Goal: Information Seeking & Learning: Find specific fact

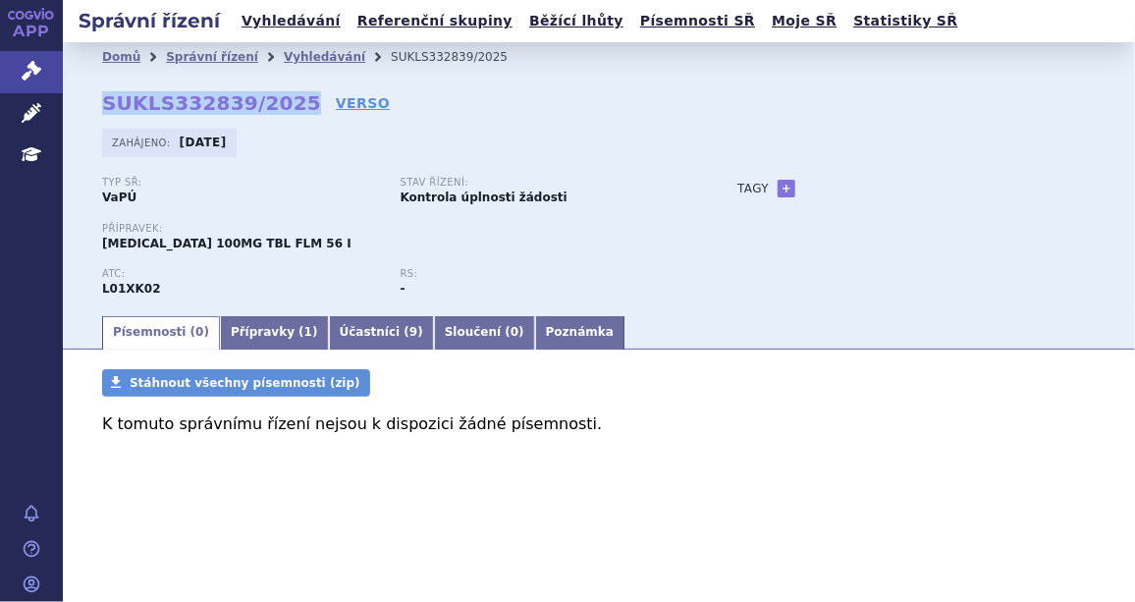
click at [285, 101] on strong "SUKLS332839/2025" at bounding box center [211, 103] width 219 height 24
drag, startPoint x: 284, startPoint y: 102, endPoint x: 96, endPoint y: 107, distance: 187.5
click at [96, 107] on div "Domů Správní řízení Vyhledávání SUKLS332839/2025 SUKLS332839/2025 VERSO Zahájen…" at bounding box center [599, 192] width 1072 height 241
copy strong "SUKLS332839/2025"
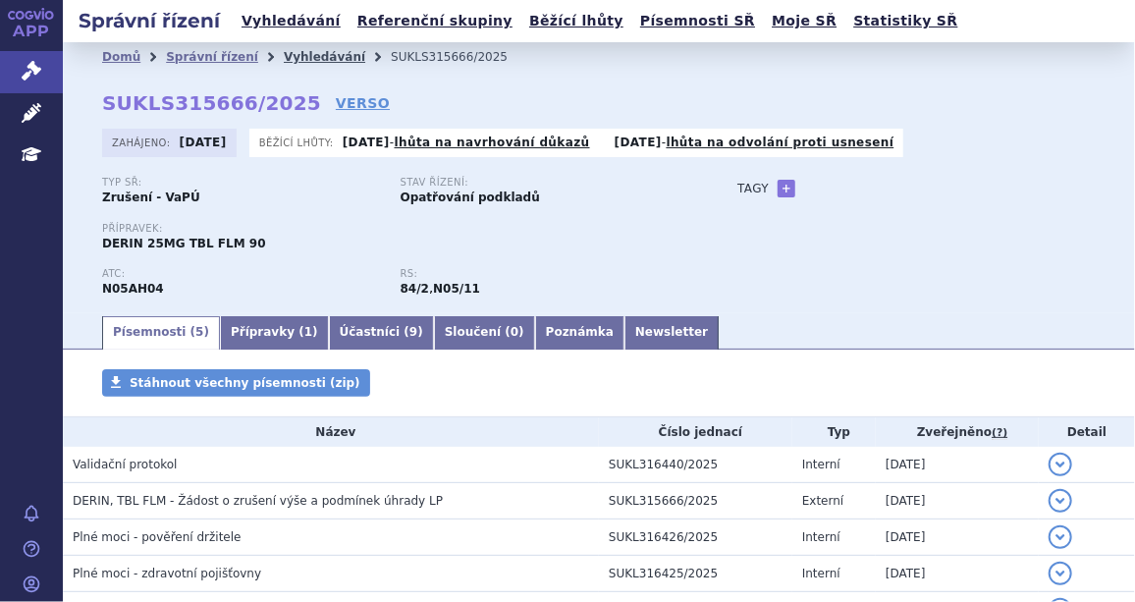
click at [287, 54] on link "Vyhledávání" at bounding box center [324, 57] width 81 height 14
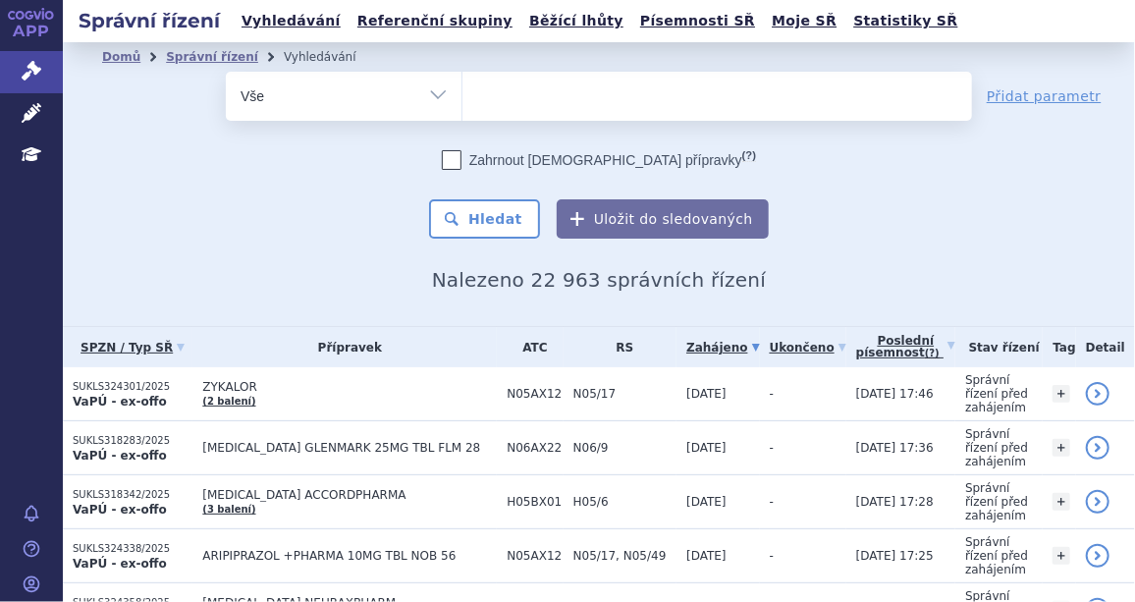
click at [546, 100] on ul at bounding box center [716, 92] width 509 height 41
click at [462, 100] on select at bounding box center [461, 95] width 1 height 49
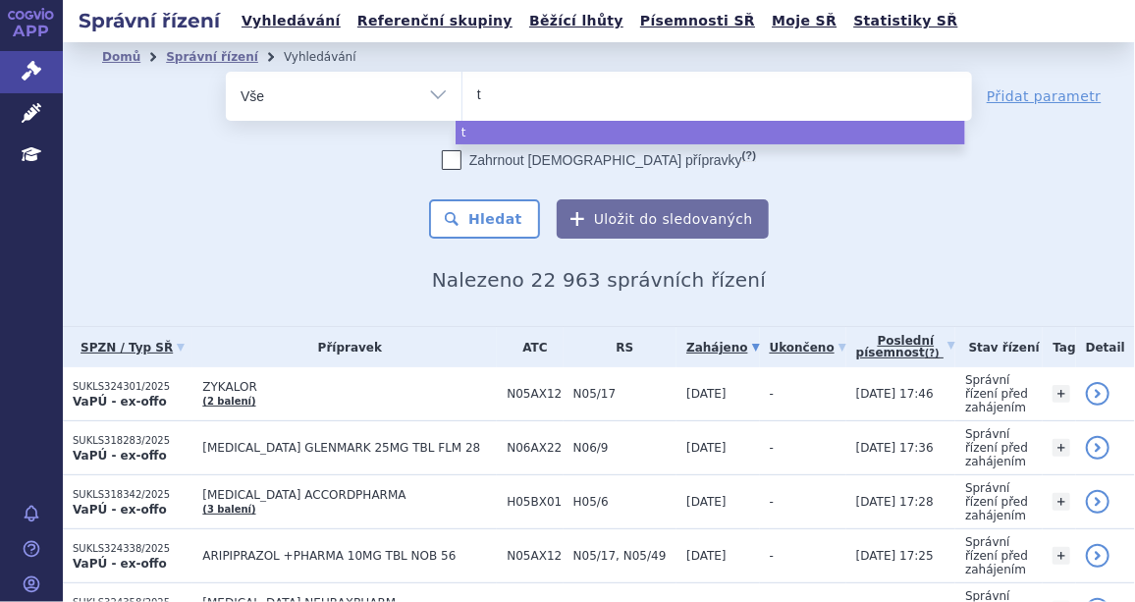
type input "tr"
type input "tri"
type input "triz"
type input "trizi"
type input "trizic"
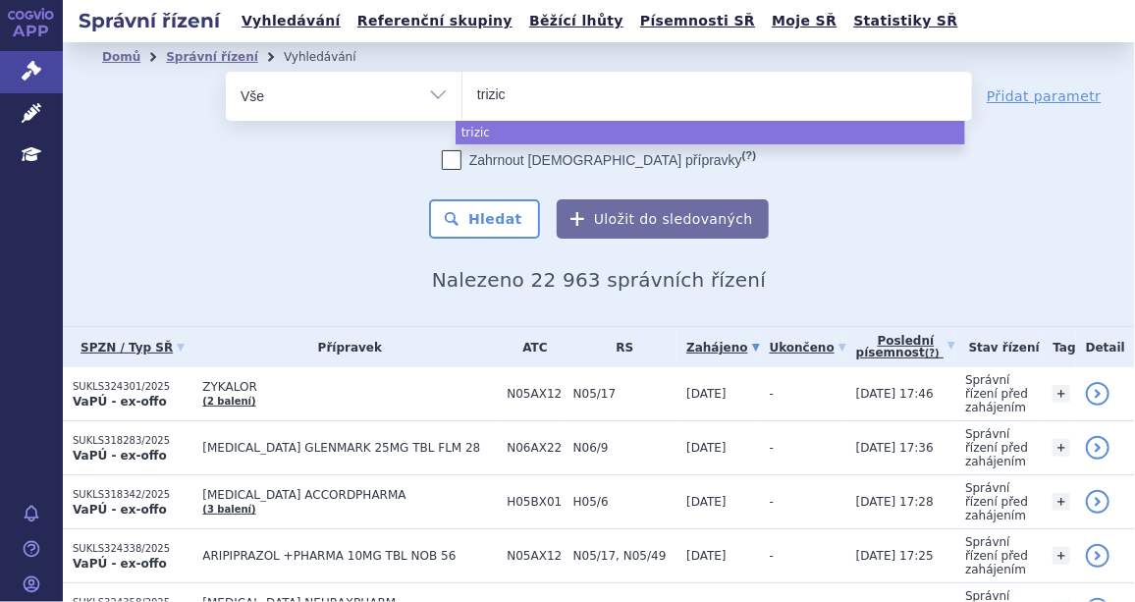
type input "trizi"
type input "triziv"
type input "trizivir"
select select "trizivir"
click at [498, 211] on button "Hledat" at bounding box center [484, 218] width 111 height 39
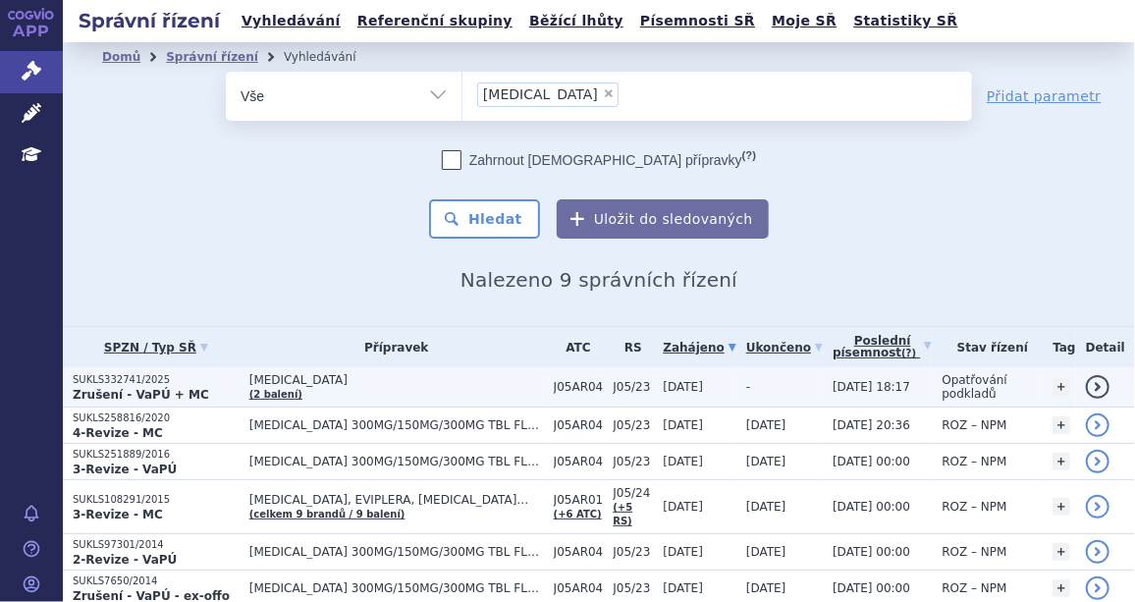
click at [135, 375] on p "SUKLS332741/2025" at bounding box center [156, 380] width 167 height 14
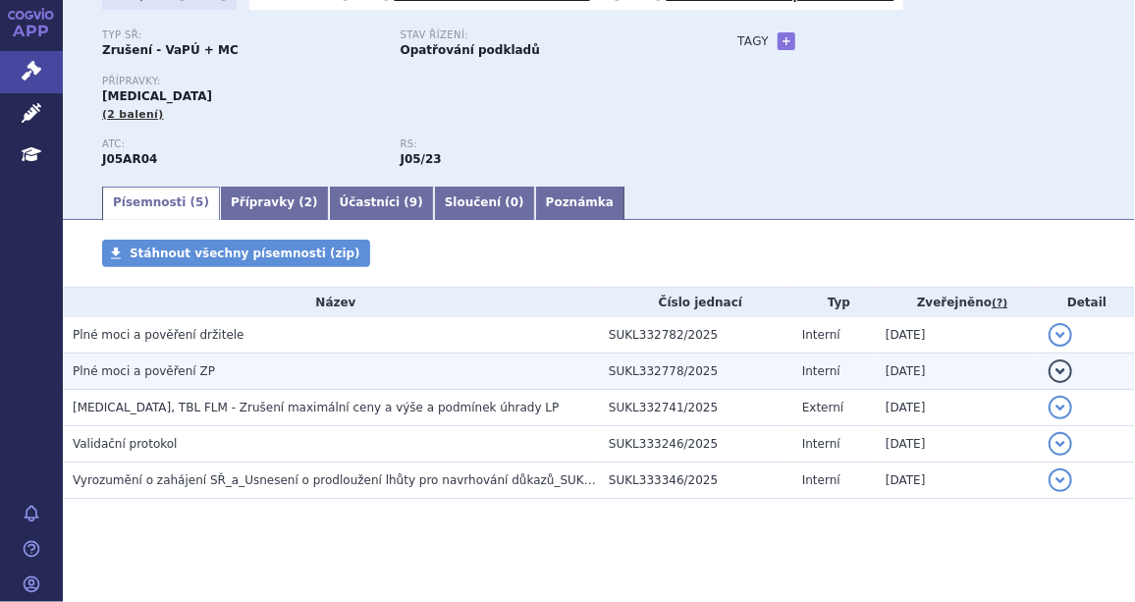
scroll to position [148, 0]
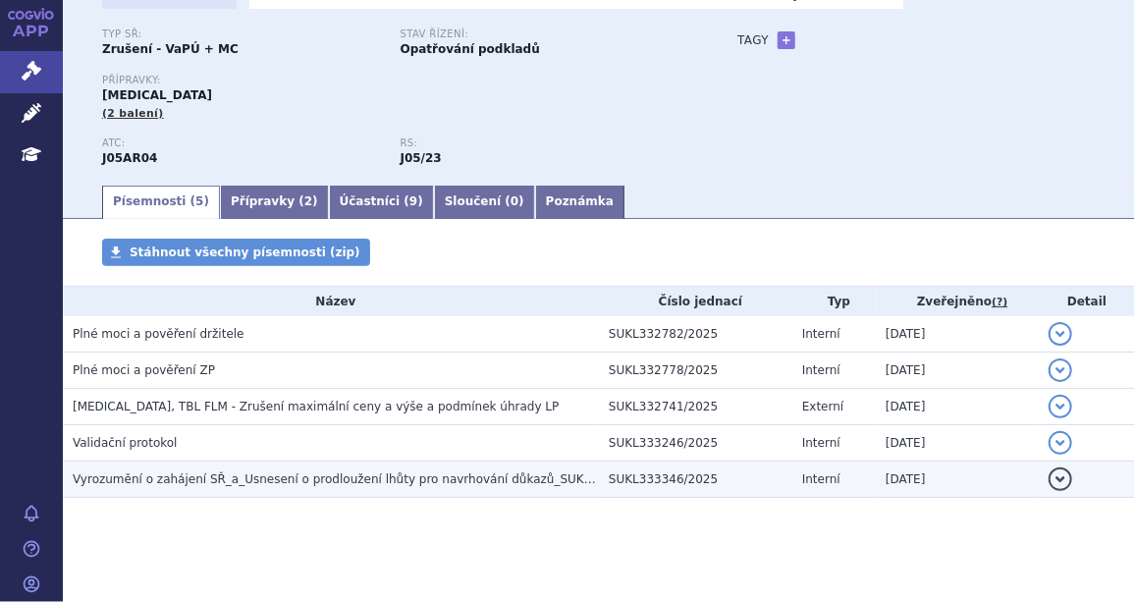
click at [167, 481] on span "Vyrozumění o zahájení SŘ_a_Usnesení o prodloužení lhůty pro navrhování důkazů_S…" at bounding box center [376, 479] width 607 height 14
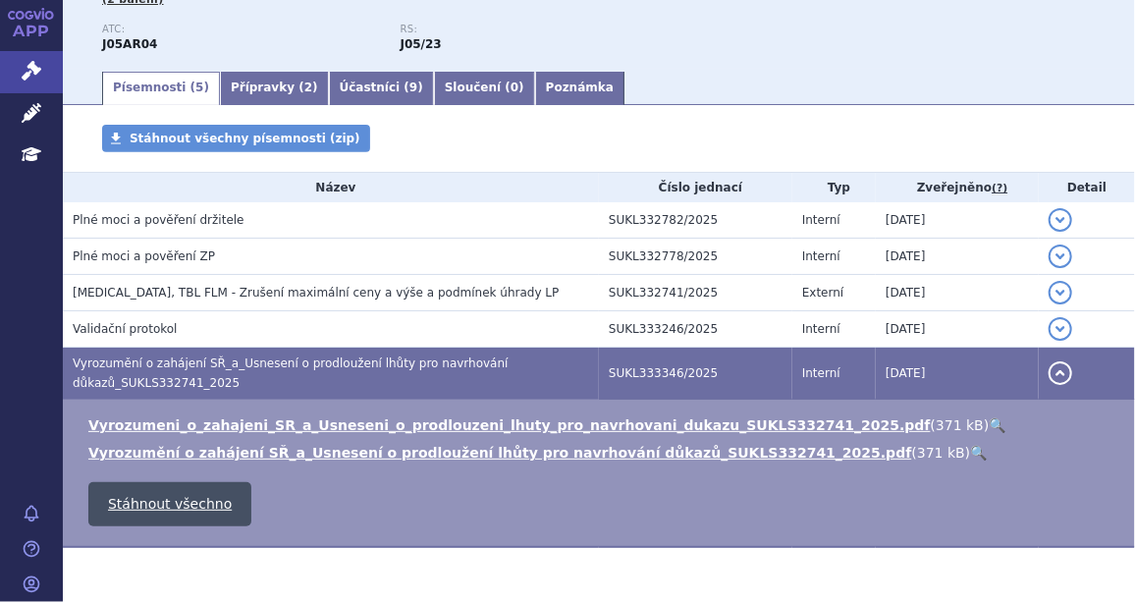
scroll to position [267, 0]
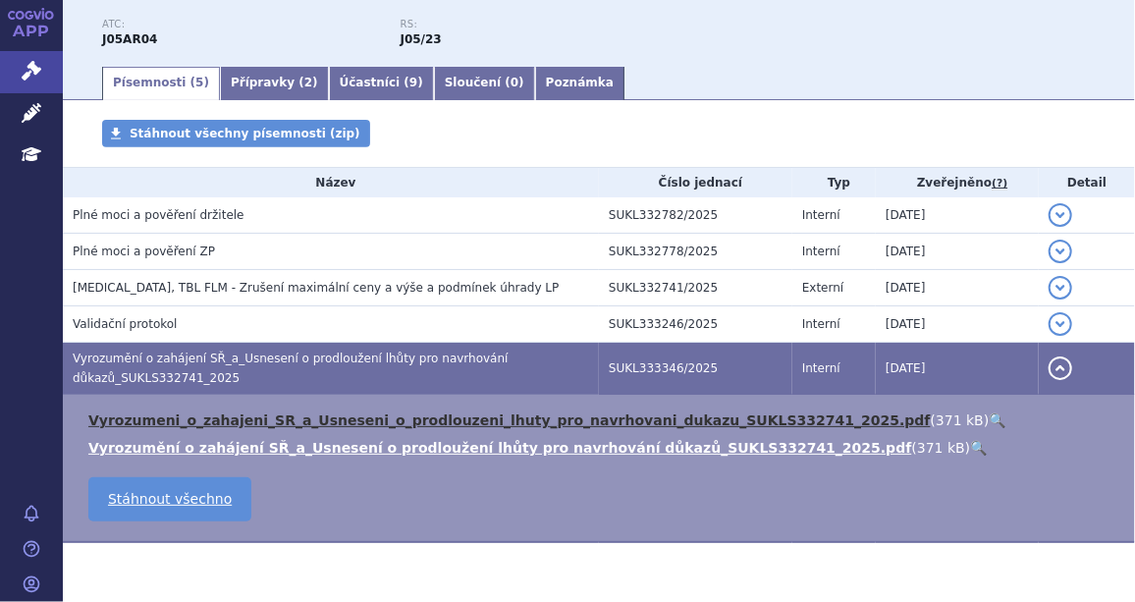
click at [236, 424] on link "Vyrozumeni_o_zahajeni_SR_a_Usneseni_o_prodlouzeni_lhuty_pro_navrhovani_dukazu_S…" at bounding box center [509, 420] width 842 height 16
